Goal: Task Accomplishment & Management: Use online tool/utility

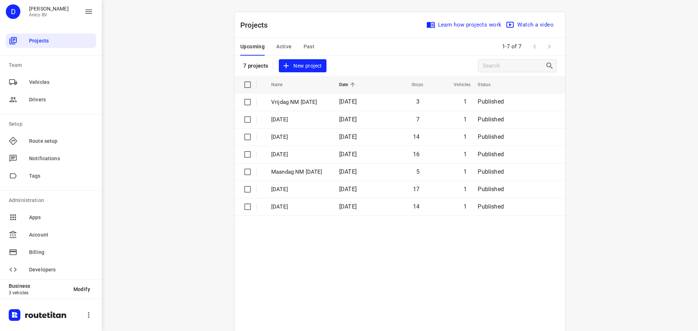
click at [286, 46] on span "Active" at bounding box center [283, 46] width 15 height 9
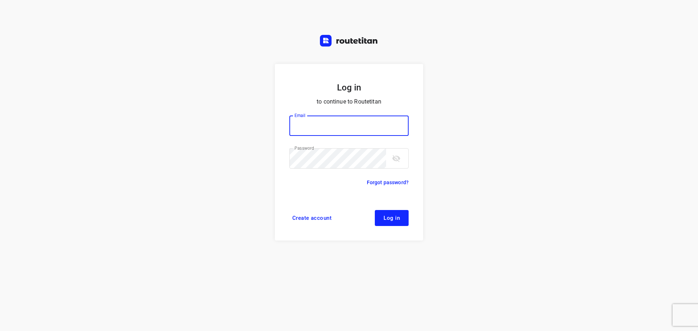
type input "[PERSON_NAME][EMAIL_ADDRESS][DOMAIN_NAME]"
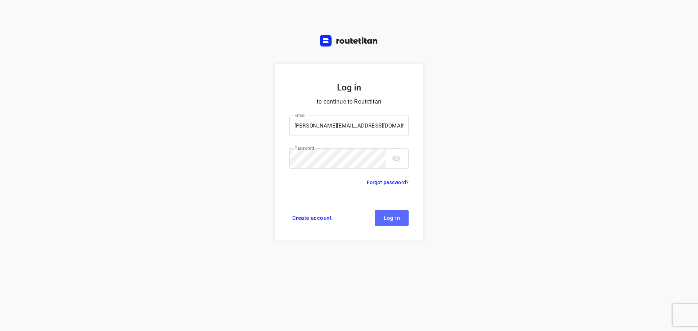
click at [397, 222] on button "Log in" at bounding box center [392, 218] width 34 height 16
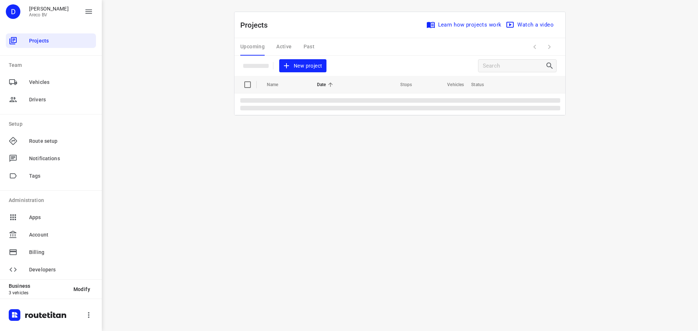
drag, startPoint x: 288, startPoint y: 46, endPoint x: 121, endPoint y: 88, distance: 172.0
click at [288, 46] on div "Upcoming Active Past" at bounding box center [283, 46] width 86 height 17
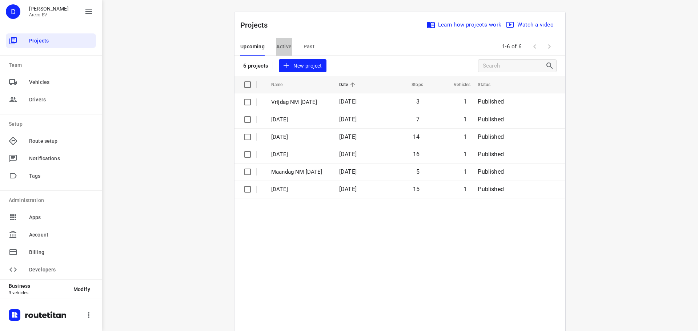
click at [283, 45] on span "Active" at bounding box center [283, 46] width 15 height 9
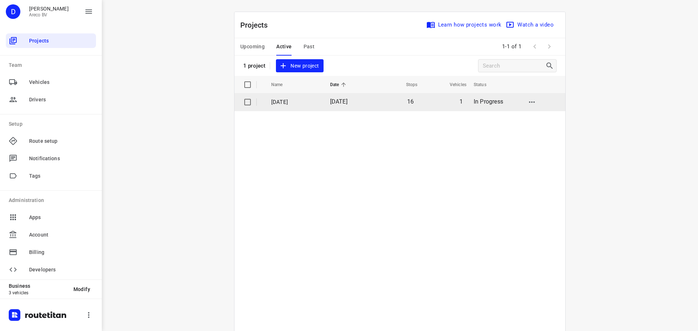
click at [286, 104] on p "[DATE]" at bounding box center [295, 102] width 48 height 8
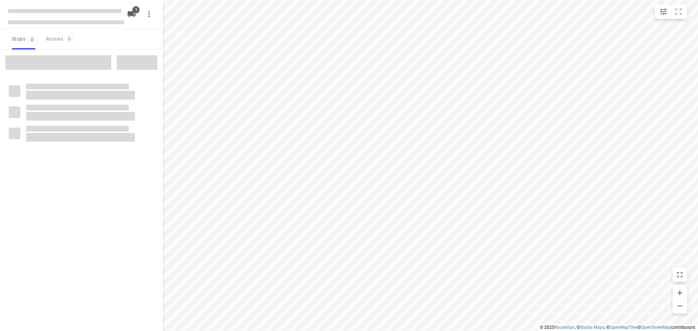
type input "distance"
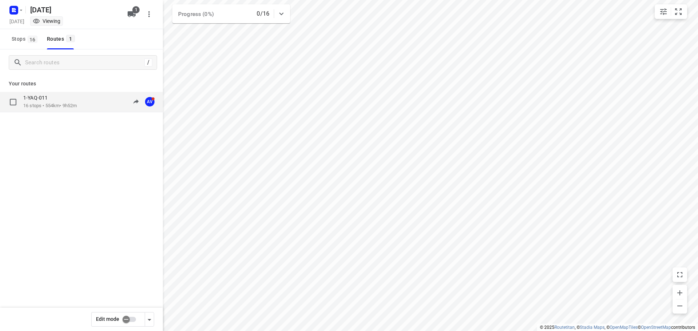
click at [49, 99] on p "1-YAQ-011" at bounding box center [37, 98] width 29 height 7
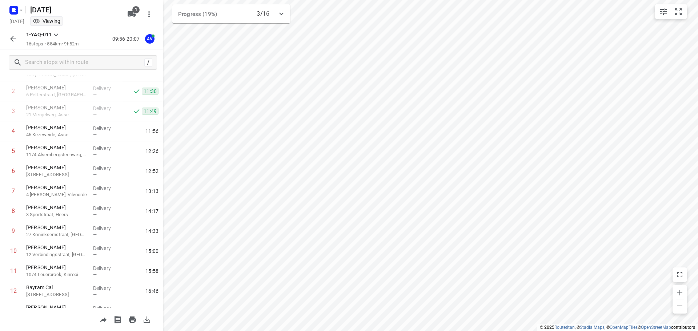
scroll to position [55, 0]
